Goal: Information Seeking & Learning: Find specific page/section

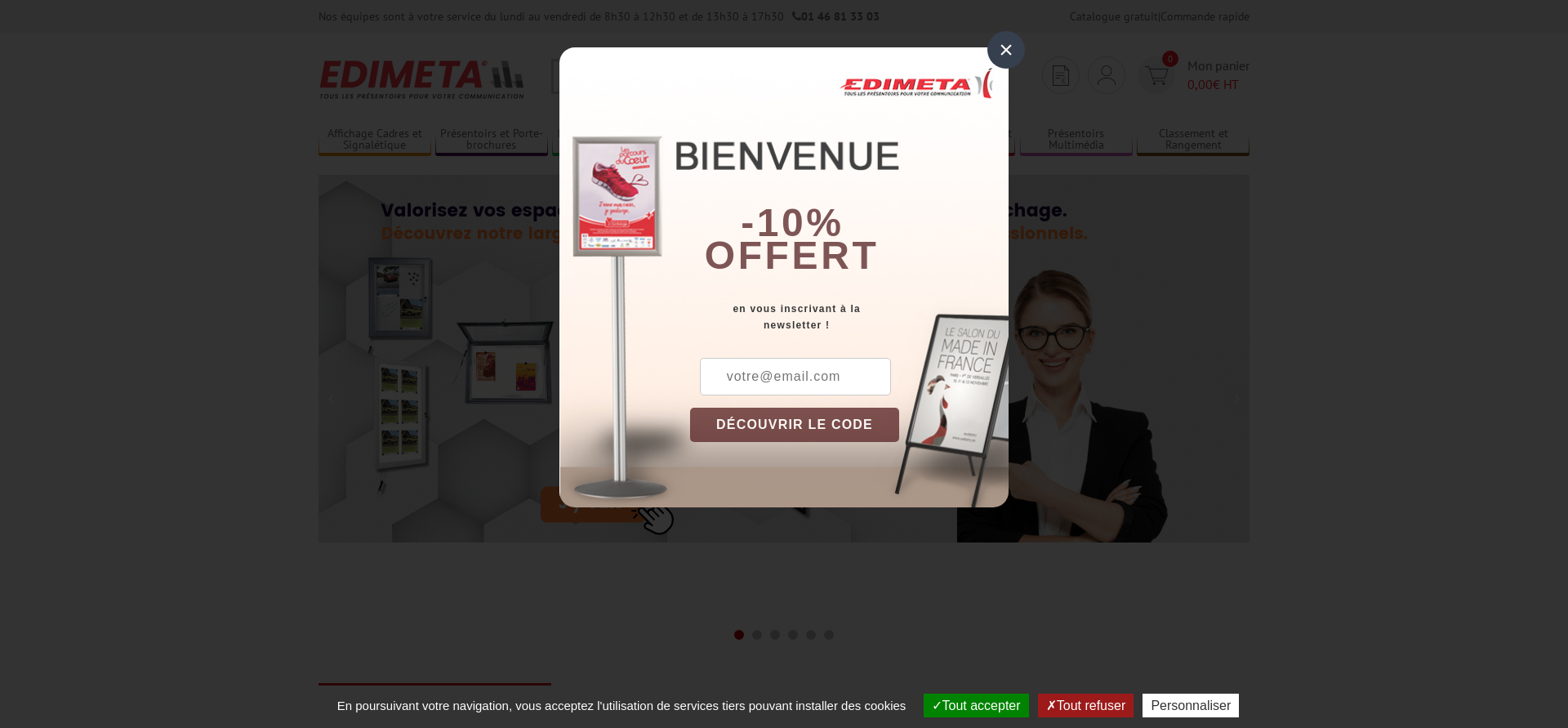
click at [1007, 54] on div "×" at bounding box center [1006, 49] width 37 height 37
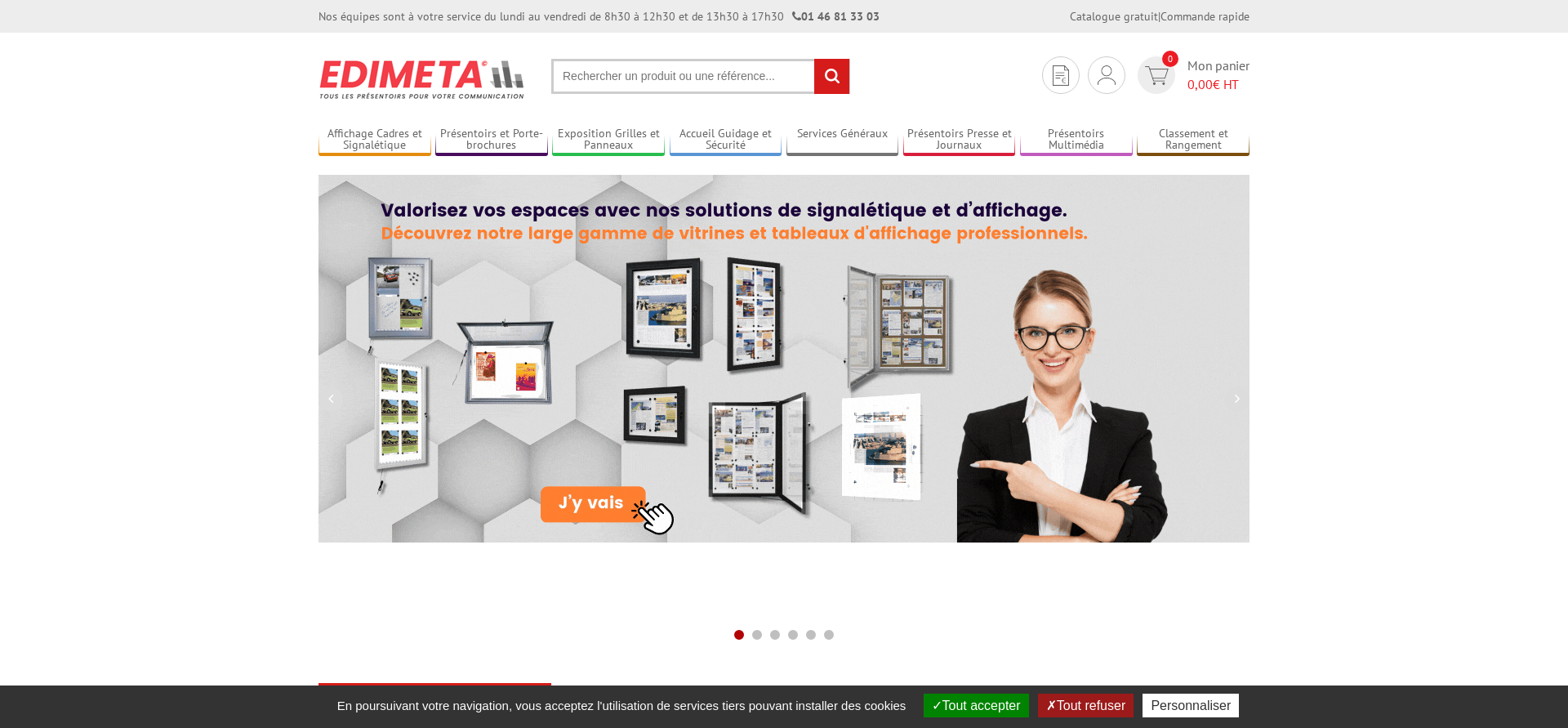
click at [650, 59] on input "text" at bounding box center [700, 76] width 299 height 35
paste input "VT0705"
type input "VT0705"
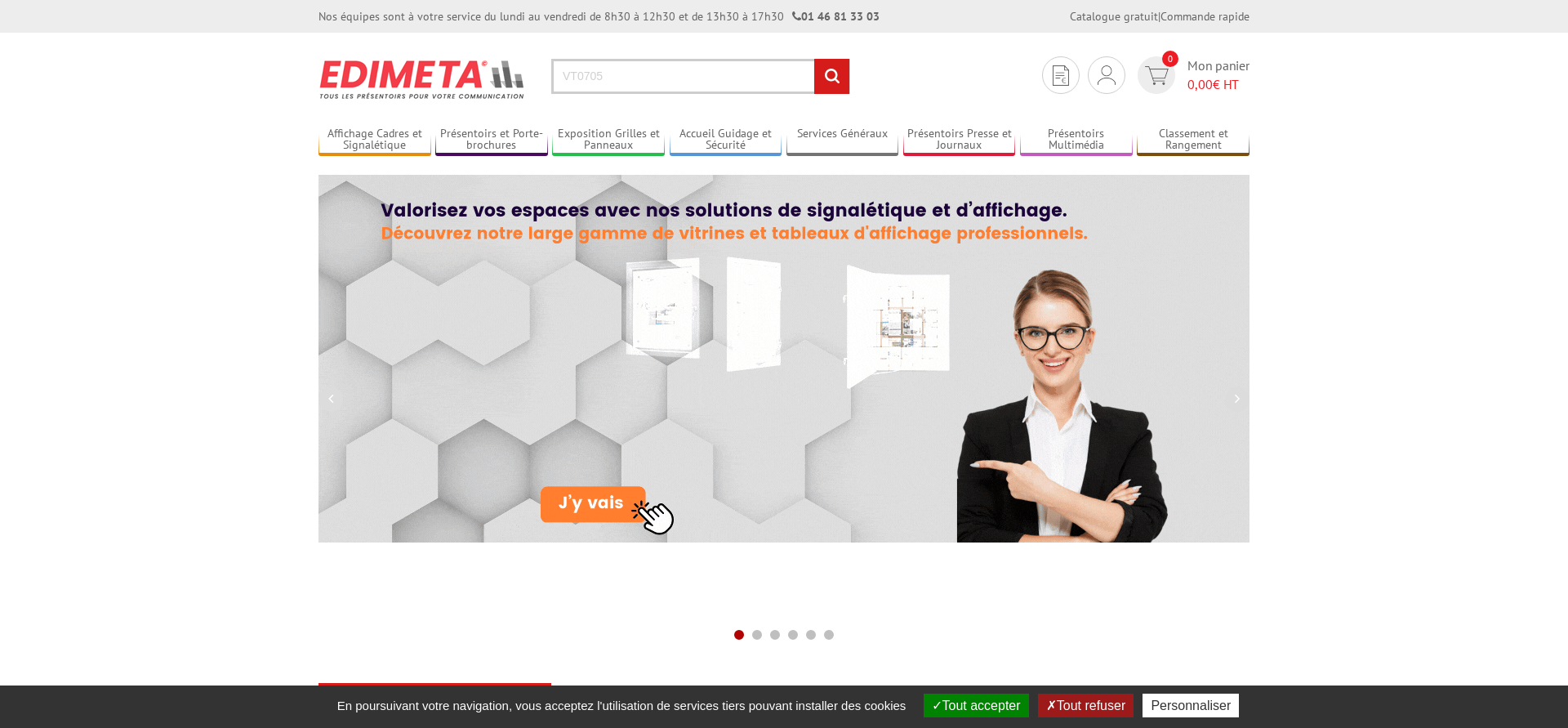
click at [824, 78] on input "rechercher" at bounding box center [831, 76] width 35 height 35
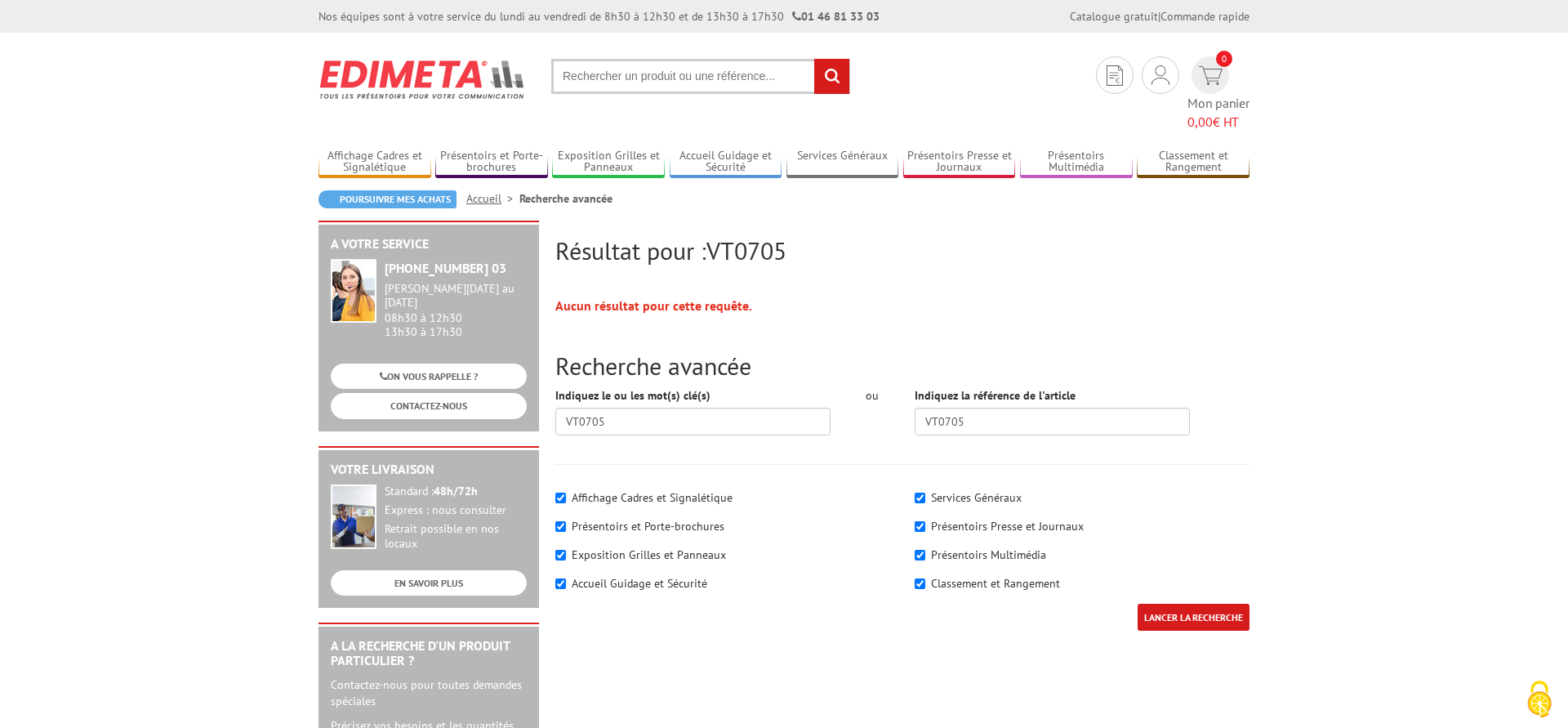
click at [634, 84] on input "text" at bounding box center [700, 76] width 299 height 35
paste input "VT0705"
click at [633, 76] on input "VT0705" at bounding box center [700, 76] width 299 height 35
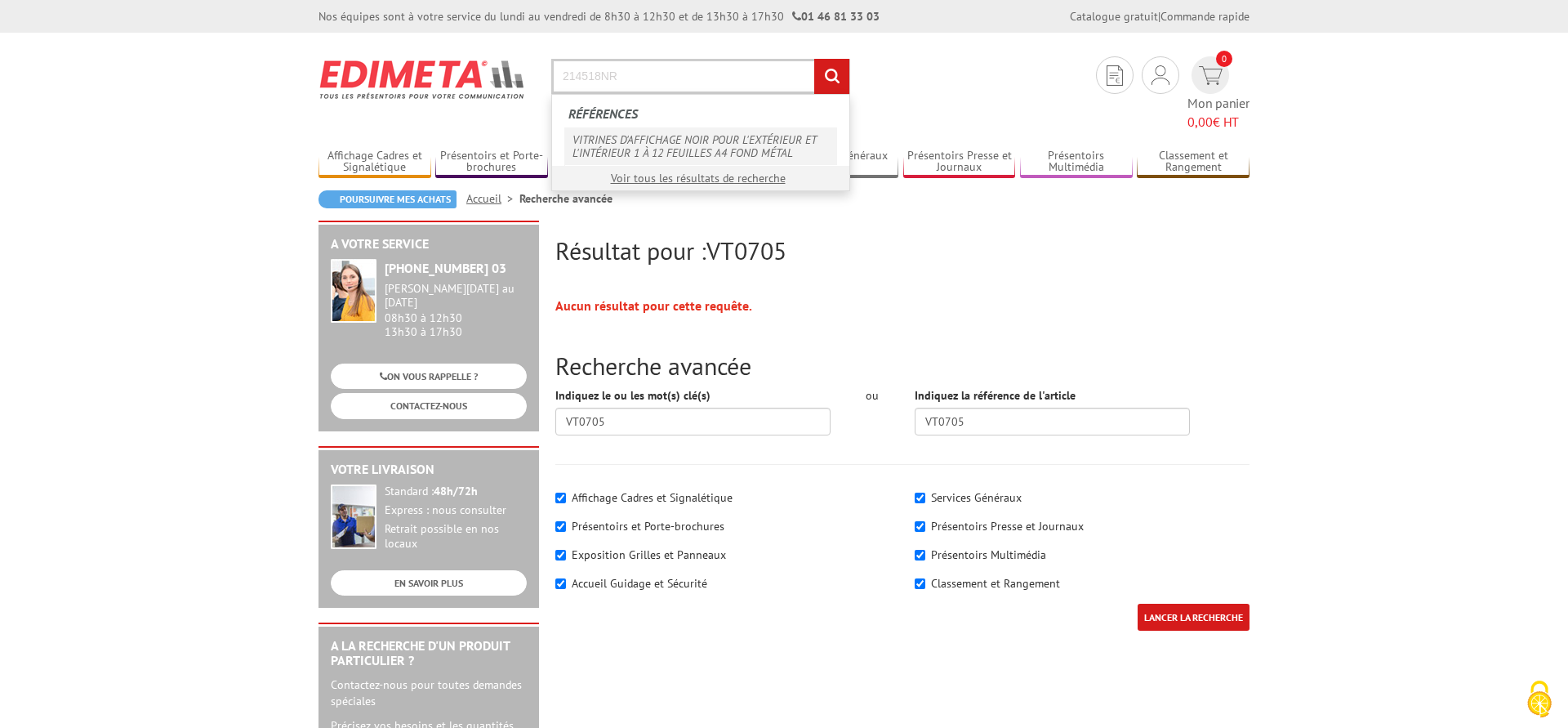
type input "214518NR"
click at [620, 140] on link "VITRINES D'AFFICHAGE NOIR POUR L'EXTÉRIEUR ET L'INTÉRIEUR 1 À 12 FEUILLES A4 FO…" at bounding box center [700, 146] width 272 height 37
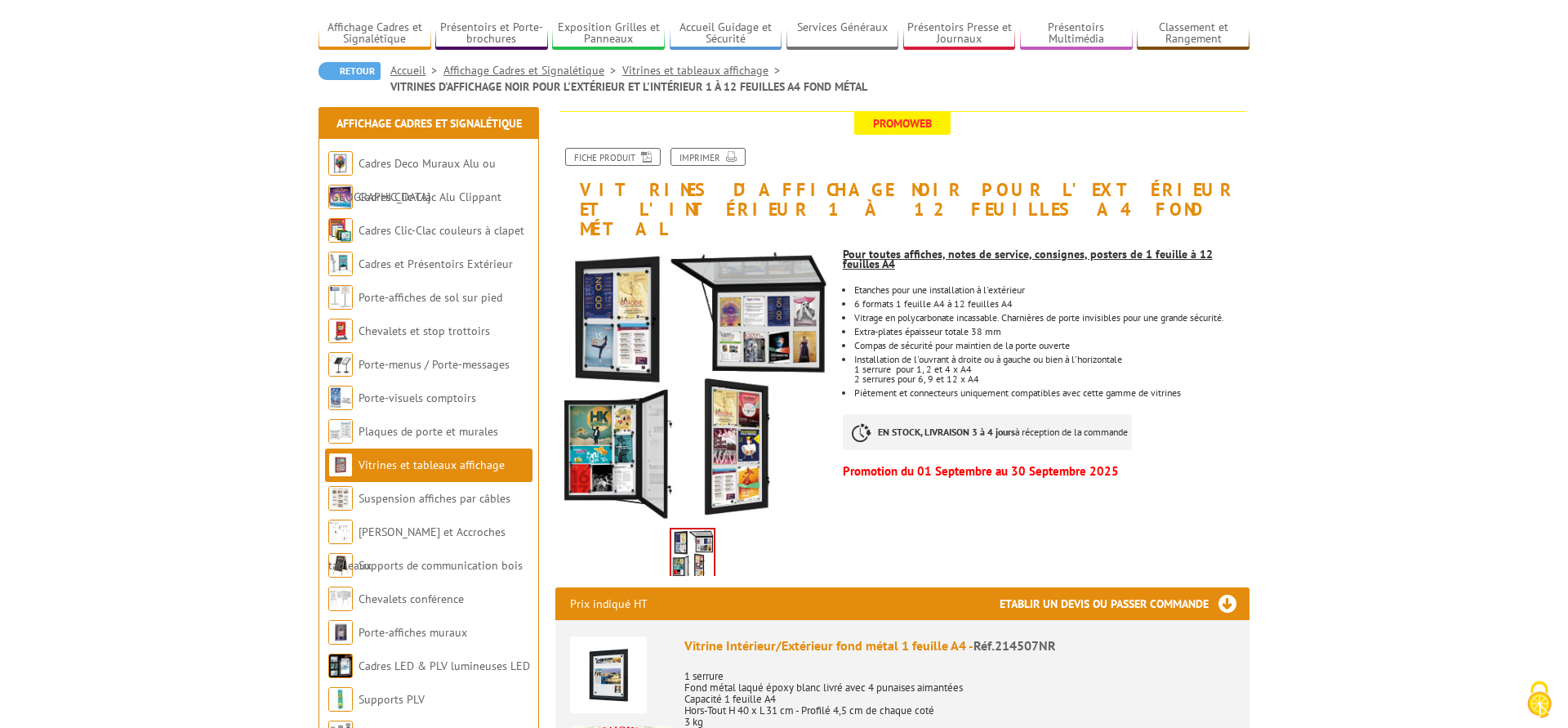
scroll to position [167, 0]
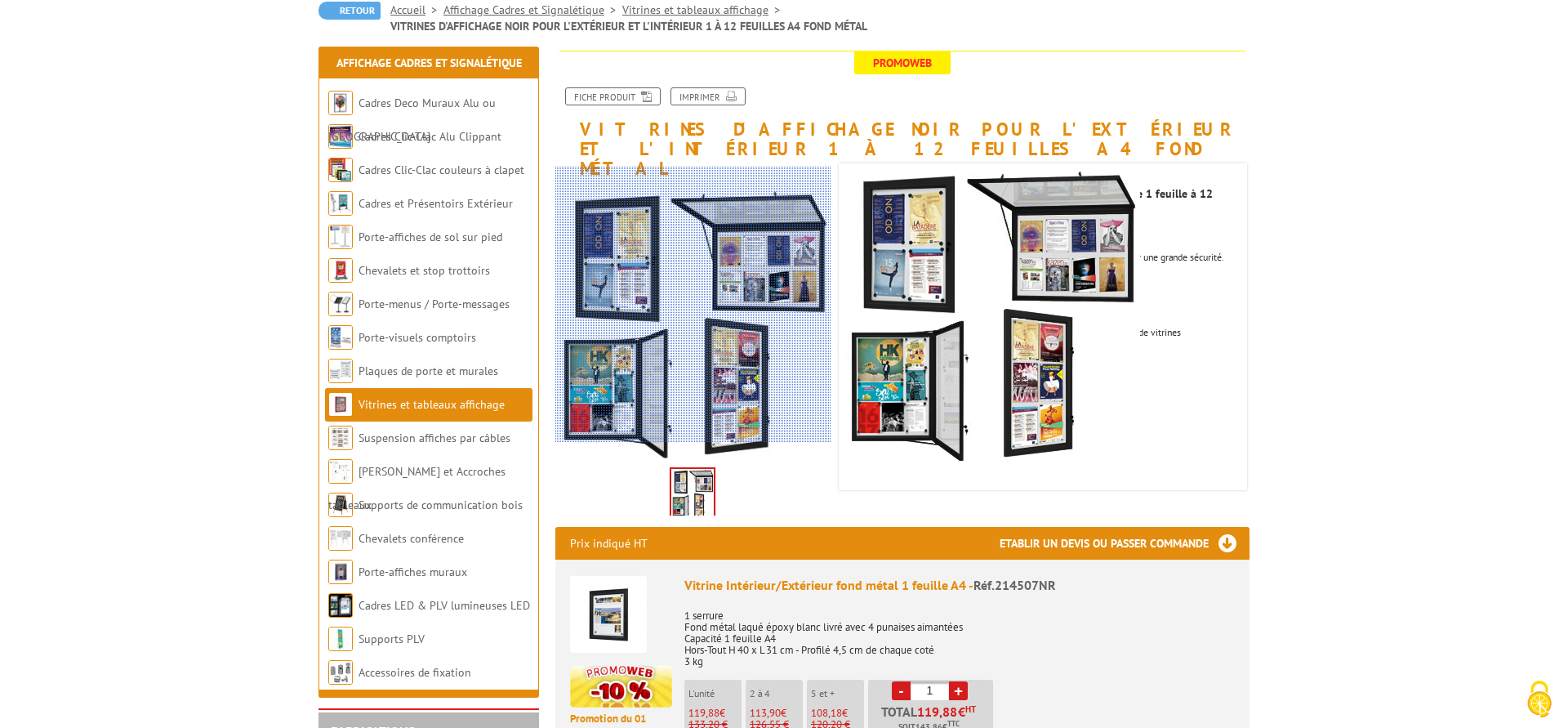
click at [682, 289] on div at bounding box center [740, 314] width 371 height 296
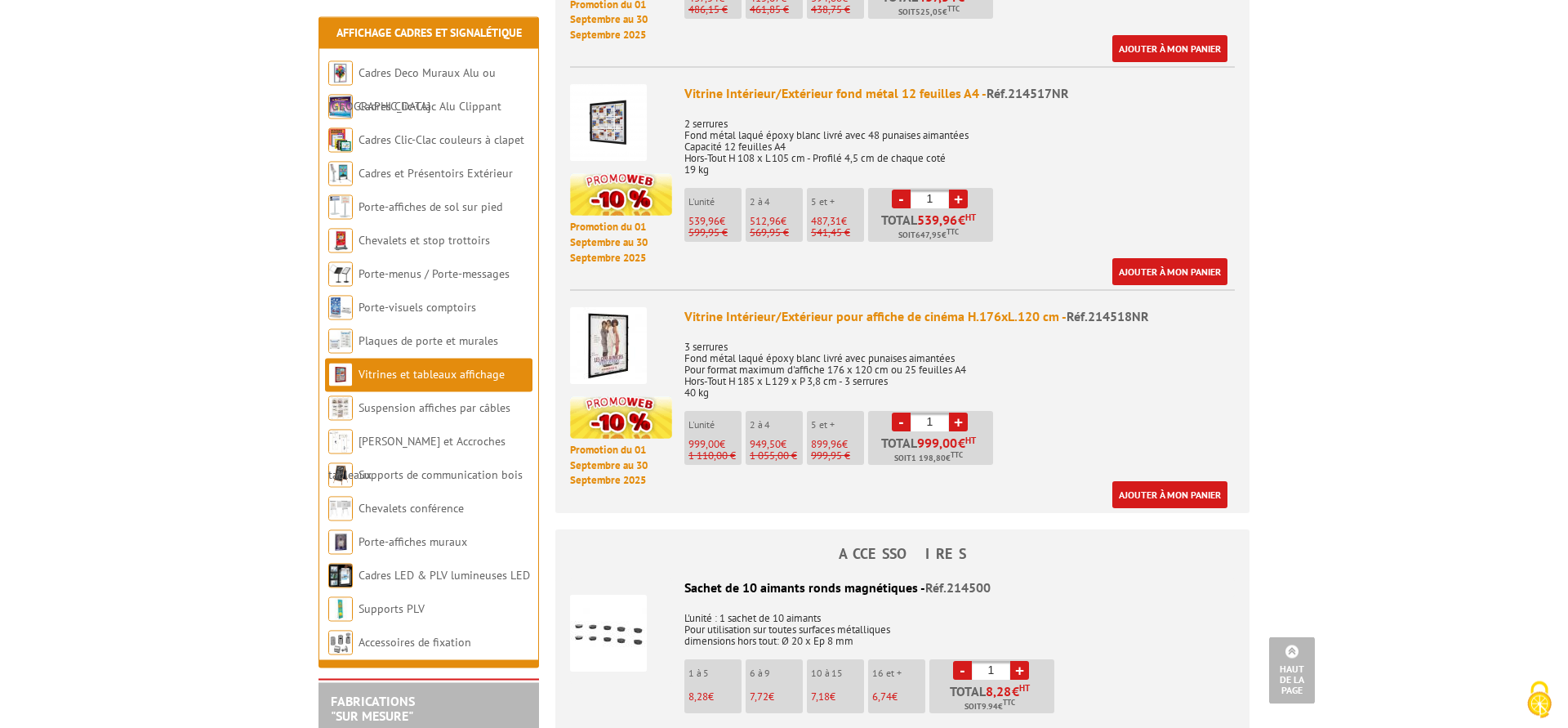
scroll to position [1749, 0]
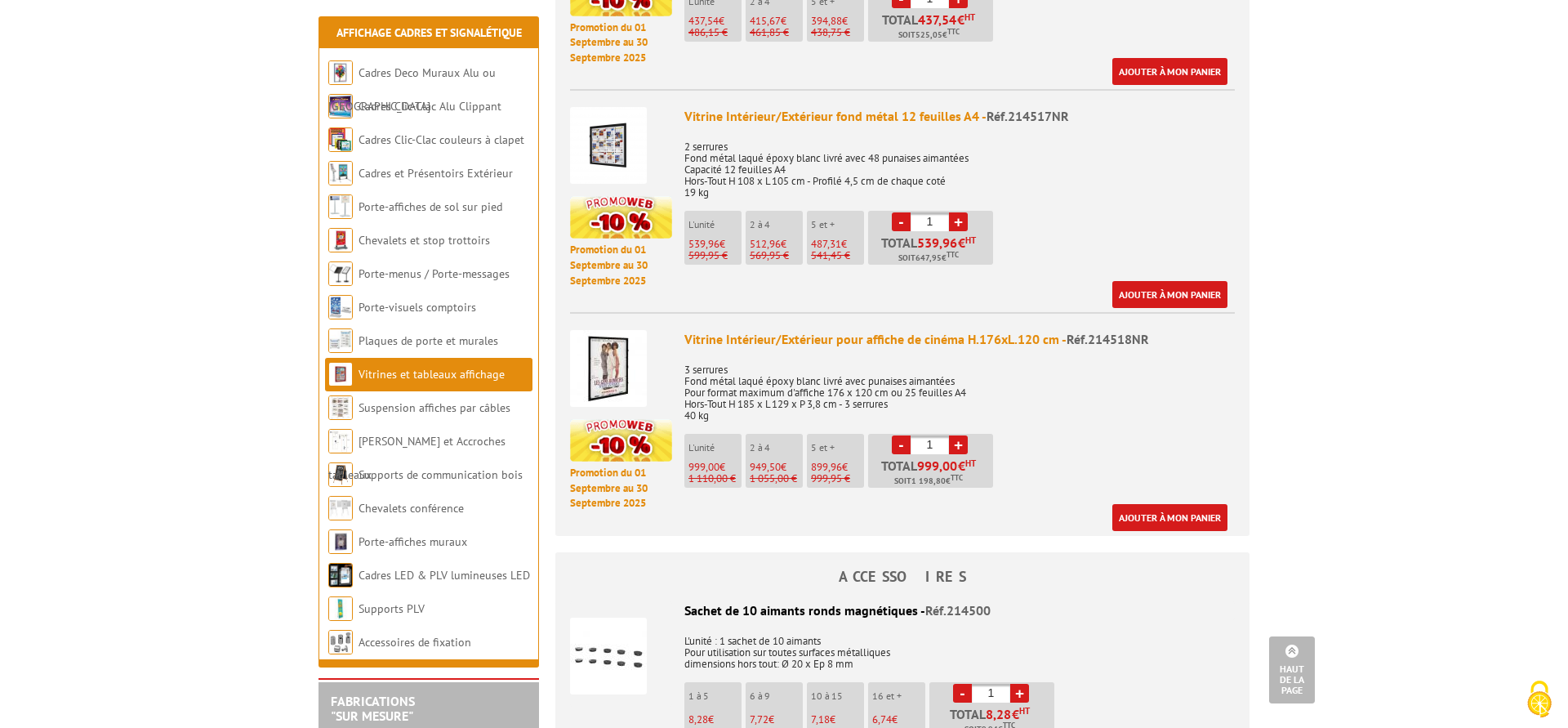
click at [774, 330] on div "Vitrine Intérieur/Extérieur pour affiche de cinéma H.176xL.120 cm - Réf.214518NR" at bounding box center [960, 339] width 550 height 19
click at [755, 384] on p "3 serrures Fond métal laqué époxy blanc livré avec punaises aimantées Pour form…" at bounding box center [960, 387] width 550 height 69
click at [618, 419] on img at bounding box center [621, 440] width 102 height 43
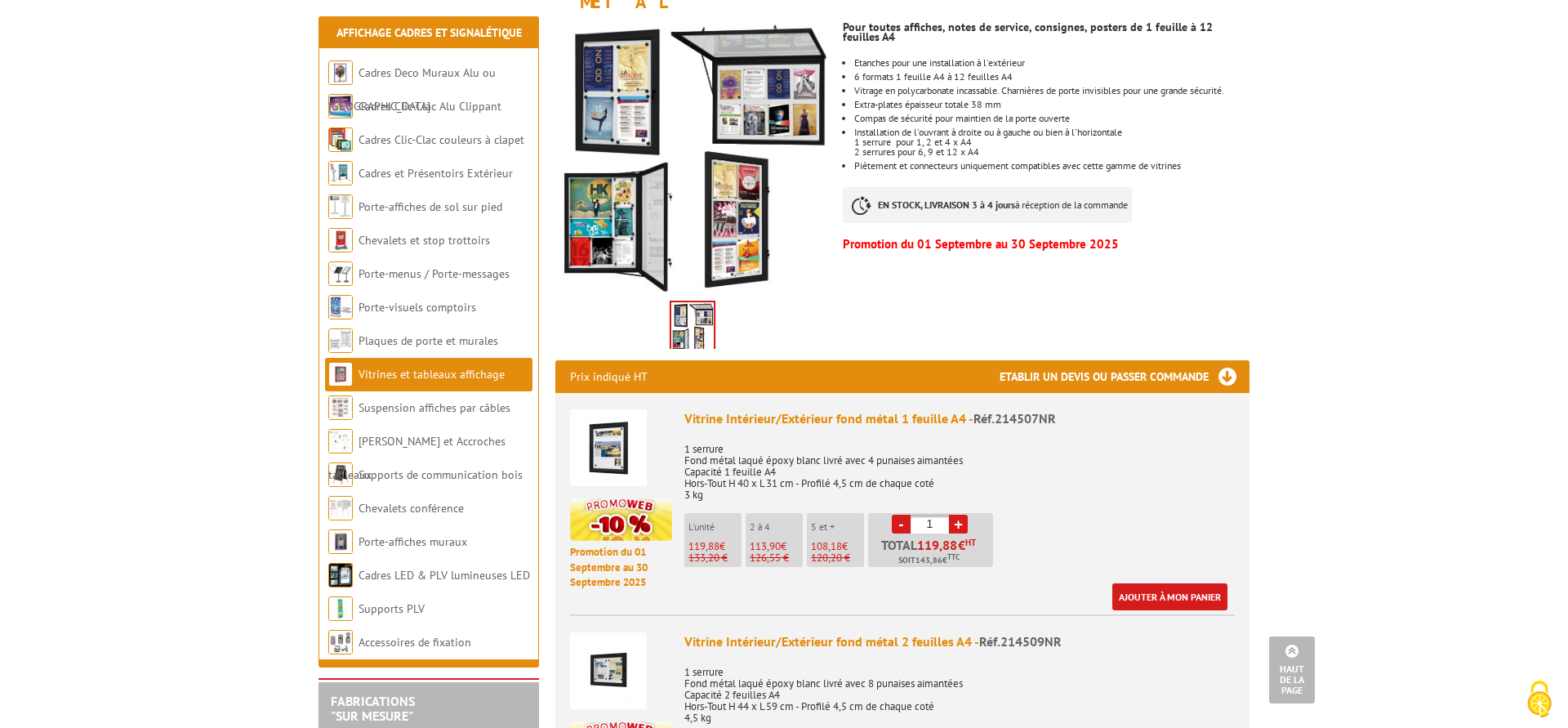
scroll to position [0, 0]
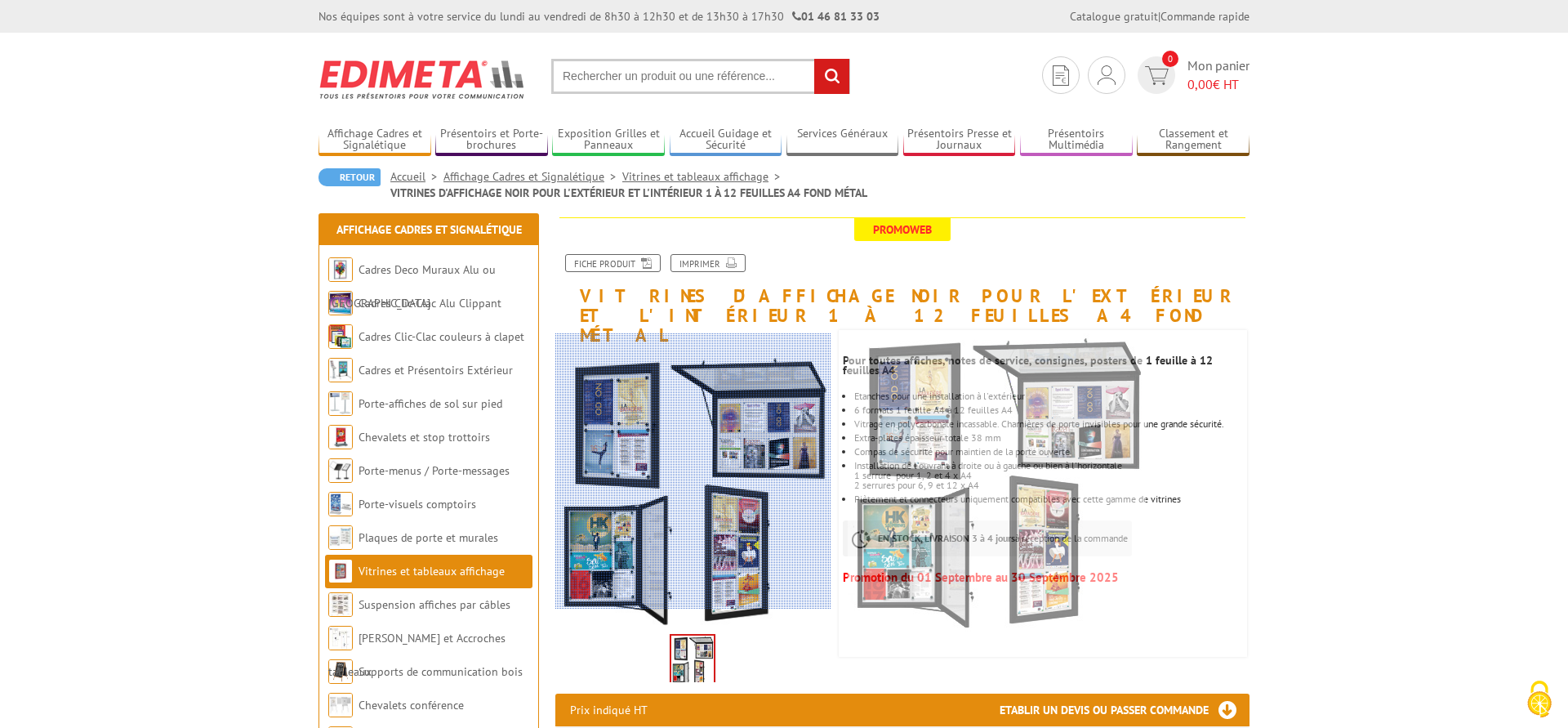
click at [725, 455] on div at bounding box center [740, 481] width 371 height 296
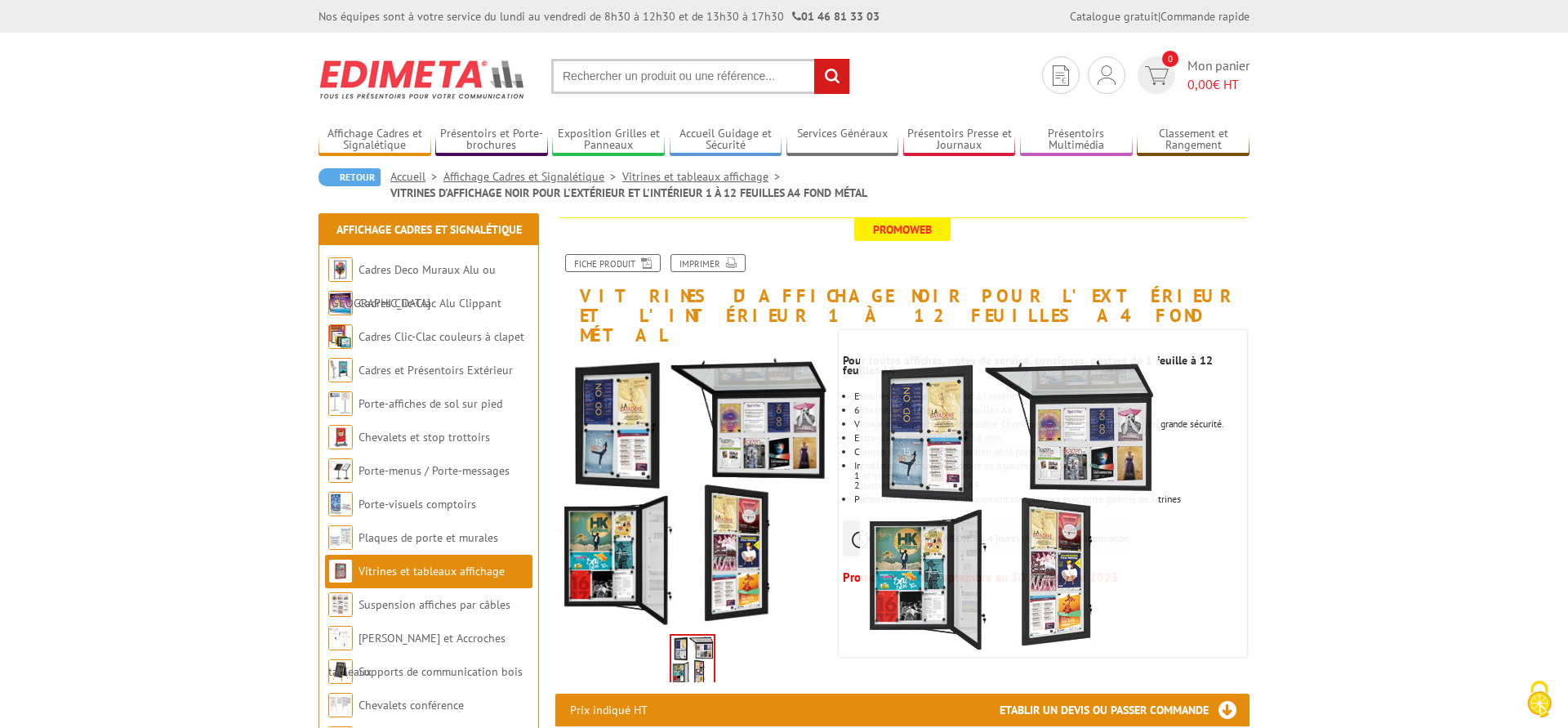
click at [702, 635] on img at bounding box center [692, 660] width 43 height 50
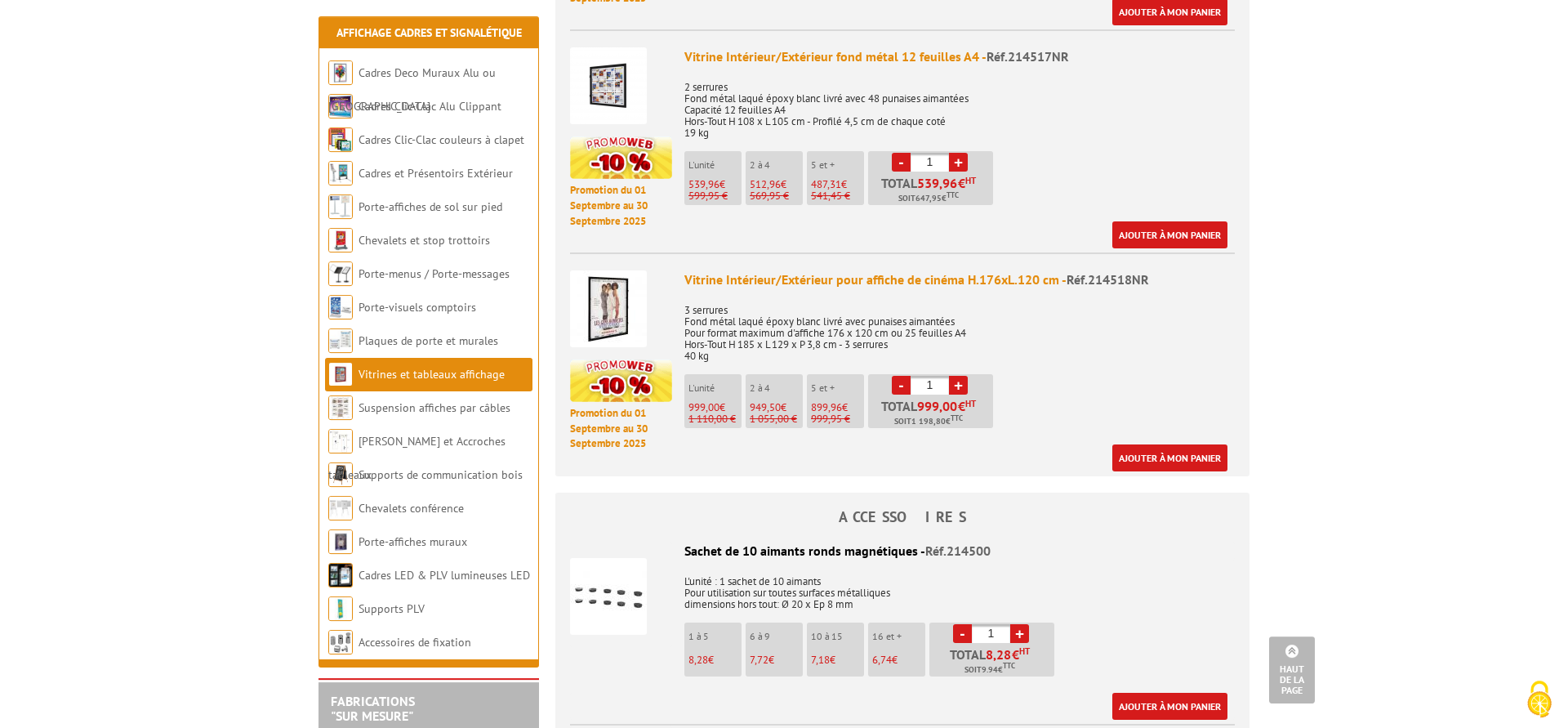
scroll to position [1749, 0]
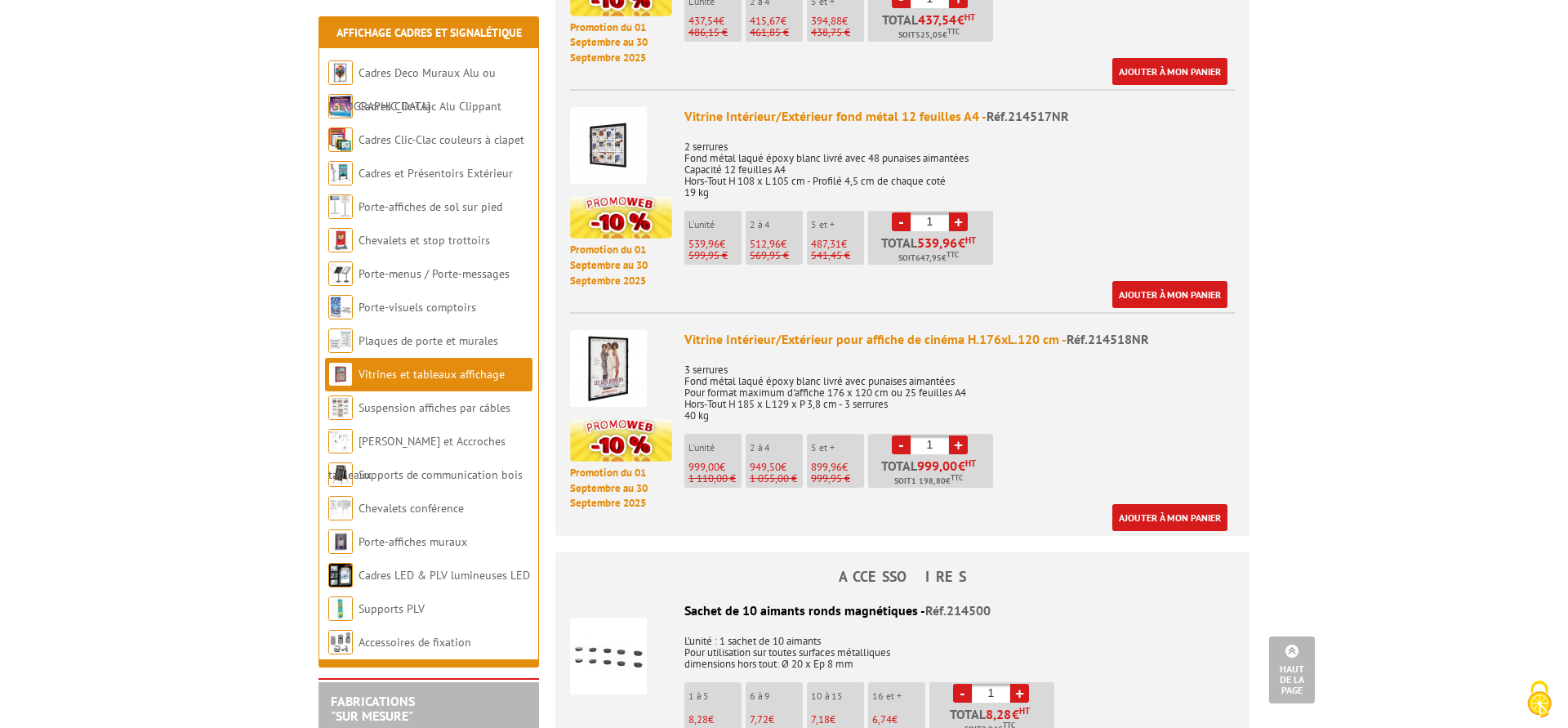
click at [627, 342] on img at bounding box center [608, 368] width 76 height 76
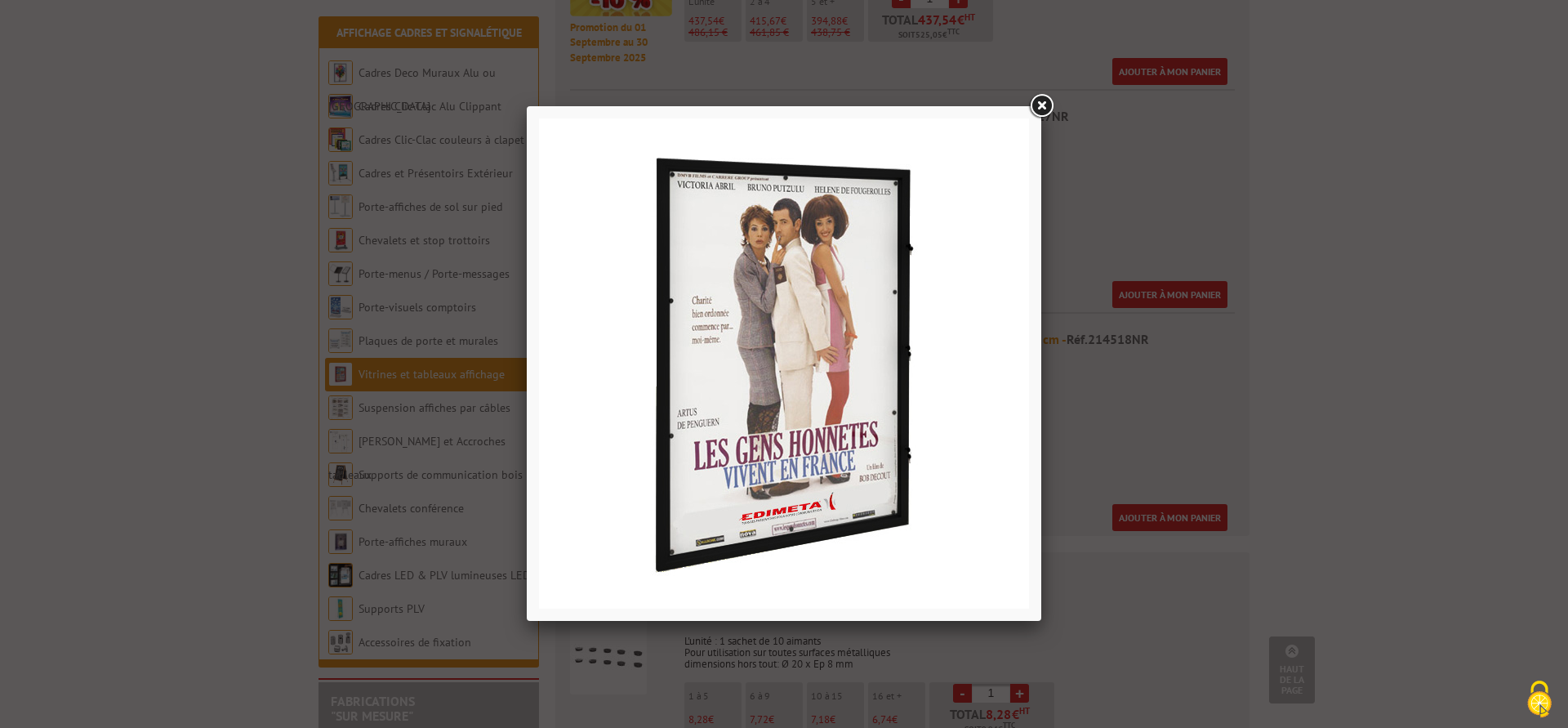
click at [1046, 107] on link at bounding box center [1041, 106] width 30 height 30
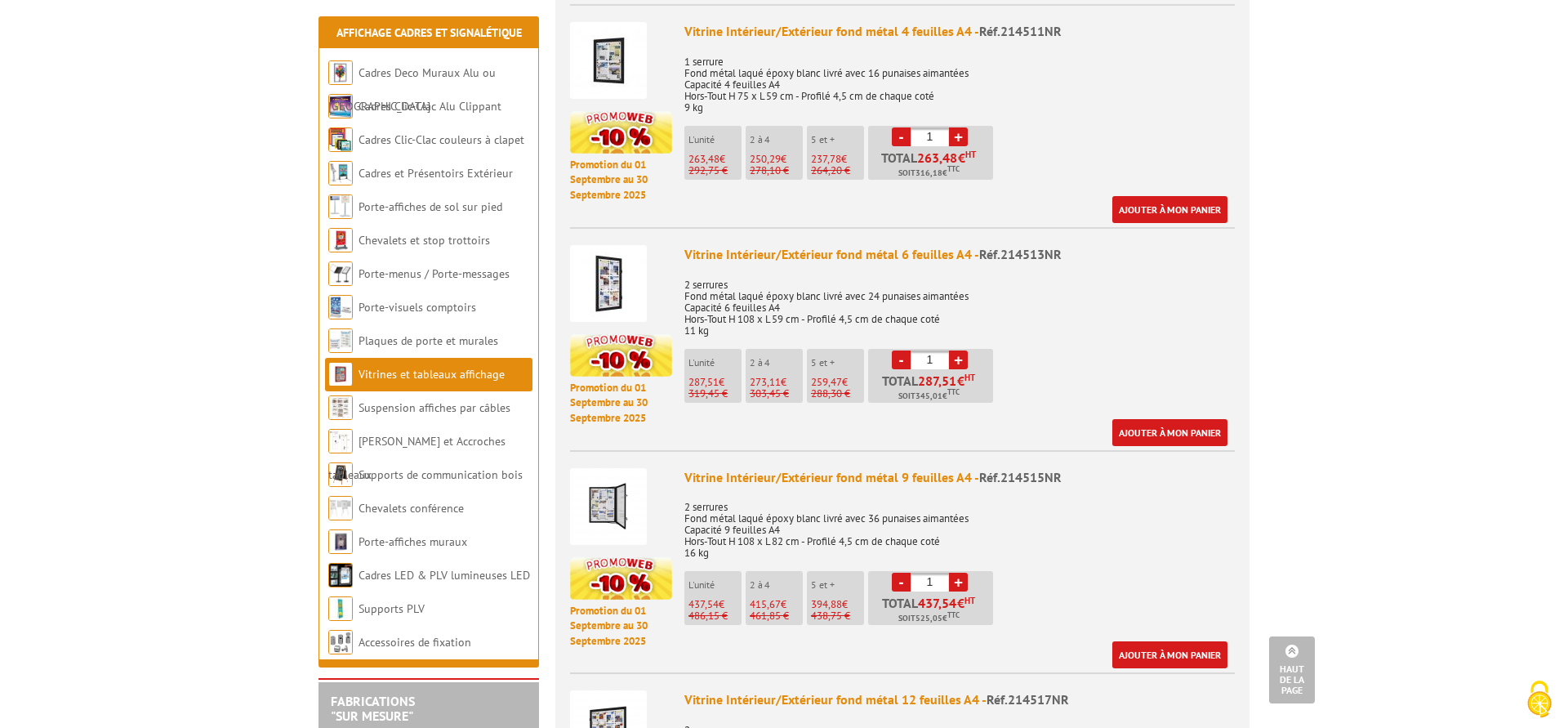
scroll to position [1666, 0]
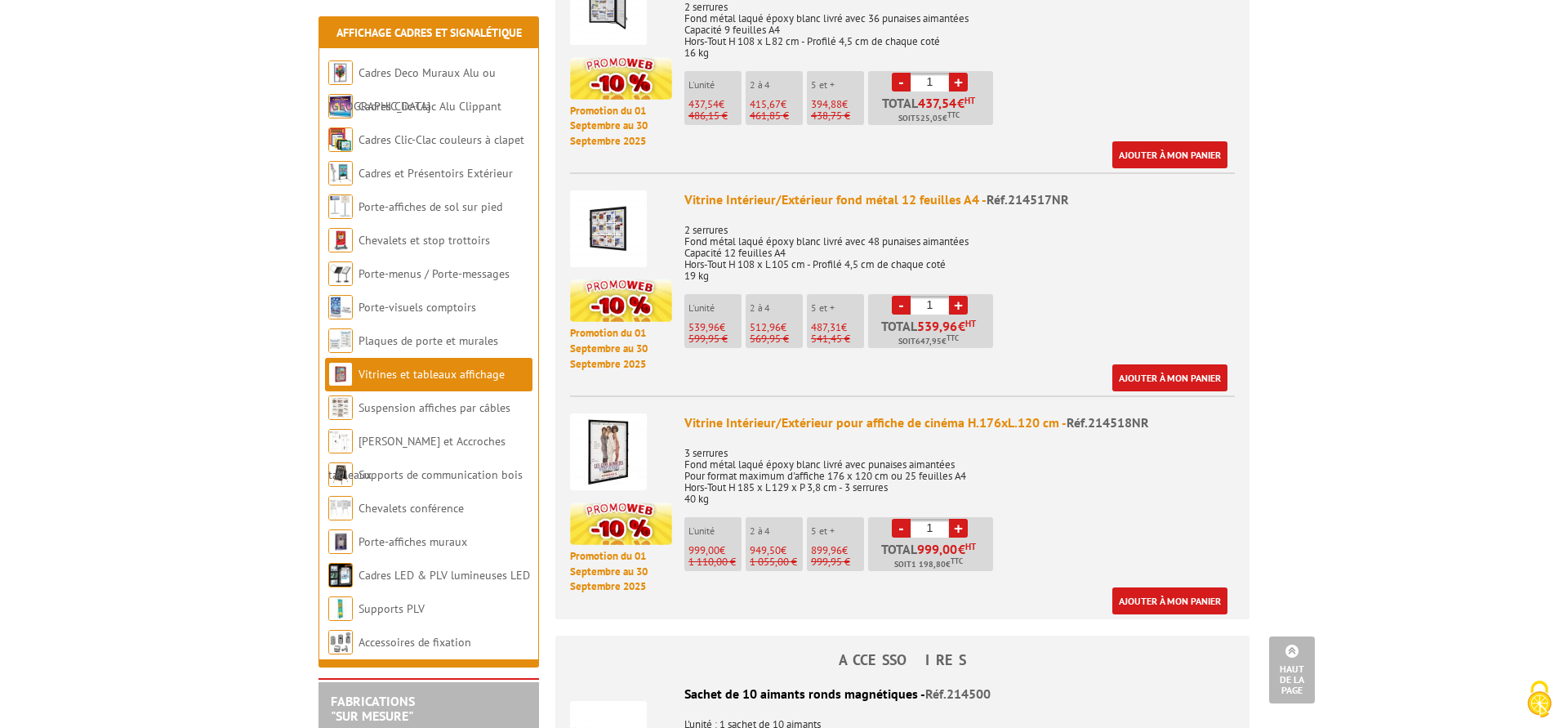
click at [629, 418] on img at bounding box center [608, 451] width 76 height 76
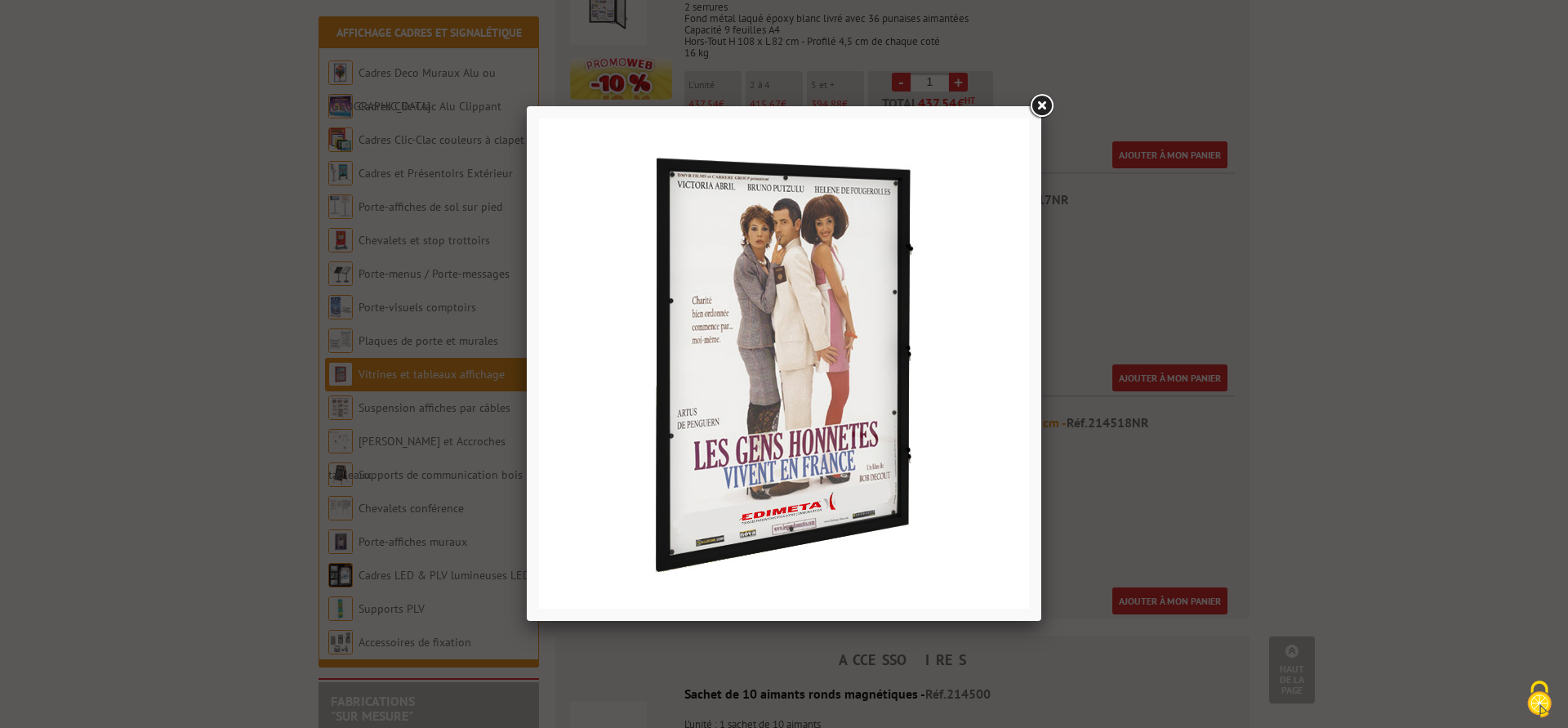
click at [1043, 104] on link at bounding box center [1041, 106] width 30 height 30
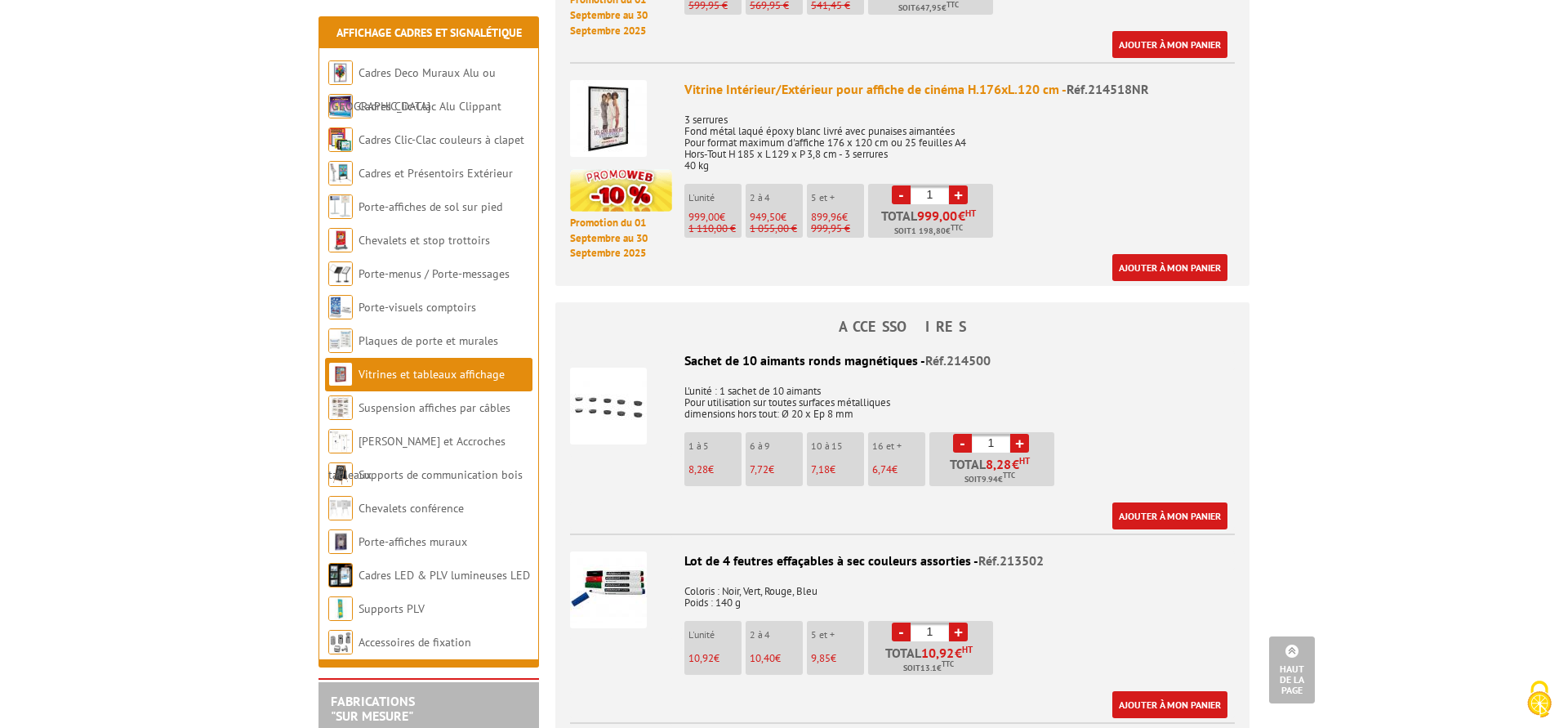
scroll to position [1916, 0]
